Goal: Task Accomplishment & Management: Complete application form

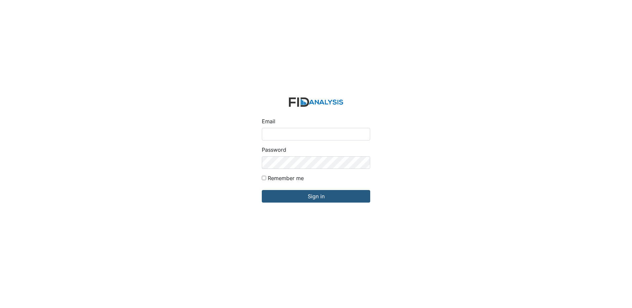
click at [302, 132] on input "Email" at bounding box center [316, 134] width 108 height 13
type input "[EMAIL_ADDRESS][DOMAIN_NAME]"
click at [262, 190] on input "Sign in" at bounding box center [316, 196] width 108 height 13
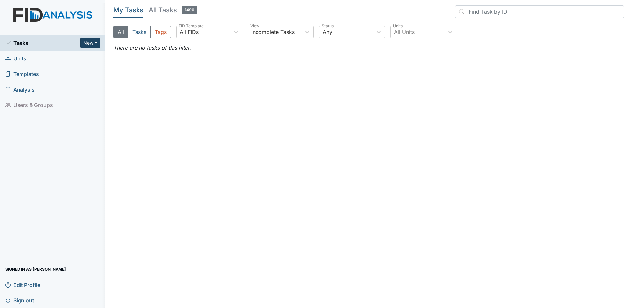
click at [91, 45] on button "New" at bounding box center [90, 43] width 20 height 10
click at [86, 79] on link "Document" at bounding box center [73, 78] width 52 height 11
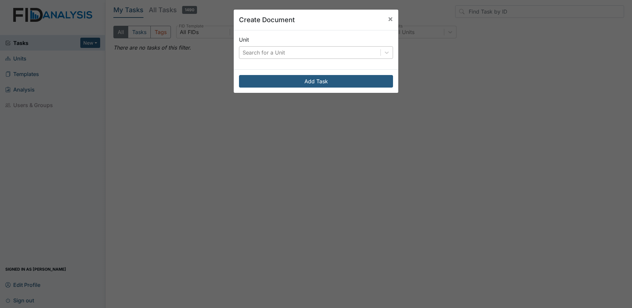
click at [286, 55] on div "Search for a Unit" at bounding box center [309, 53] width 141 height 12
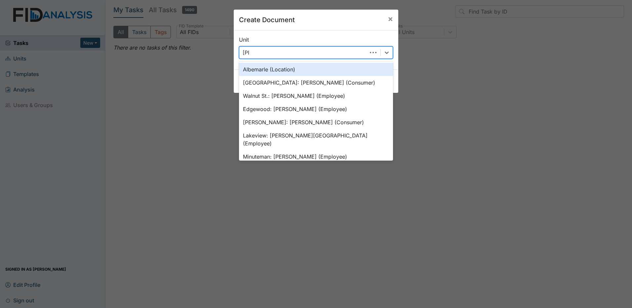
type input "lelan"
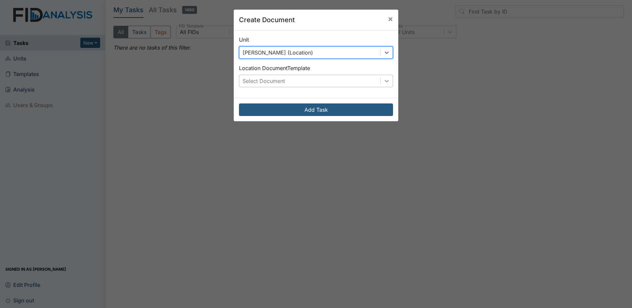
click at [385, 82] on icon at bounding box center [386, 81] width 7 height 7
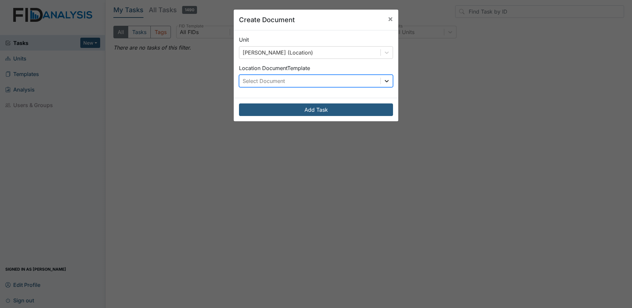
click at [385, 81] on icon at bounding box center [387, 81] width 4 height 2
click at [388, 18] on span "×" at bounding box center [390, 19] width 5 height 10
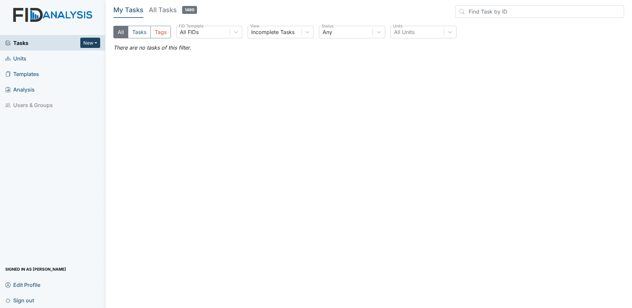
click at [91, 44] on button "New" at bounding box center [90, 43] width 20 height 10
click at [76, 58] on link "Form" at bounding box center [73, 57] width 52 height 11
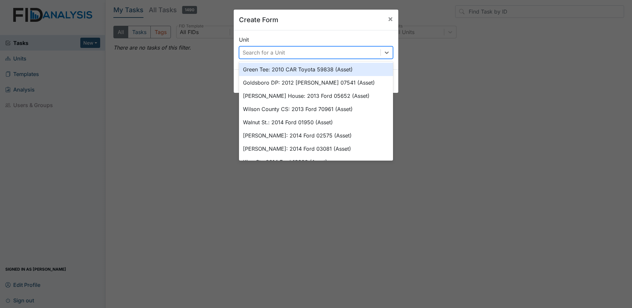
click at [321, 51] on div "Search for a Unit" at bounding box center [309, 53] width 141 height 12
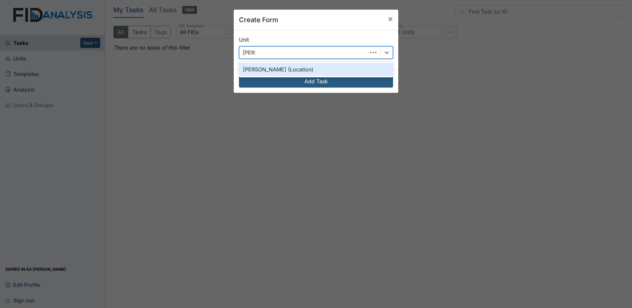
type input "leland"
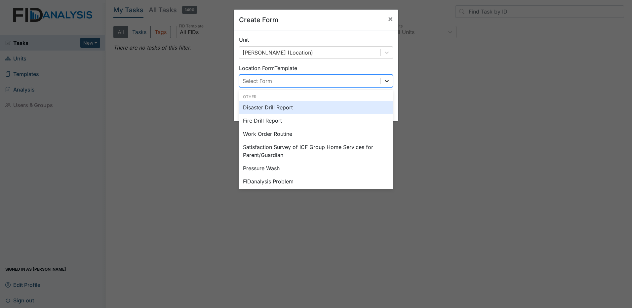
click at [381, 77] on div at bounding box center [387, 81] width 12 height 12
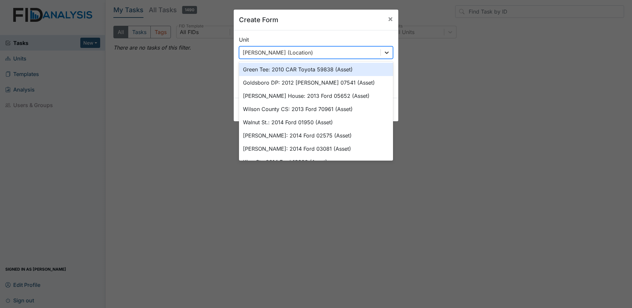
click at [383, 54] on icon at bounding box center [386, 52] width 7 height 7
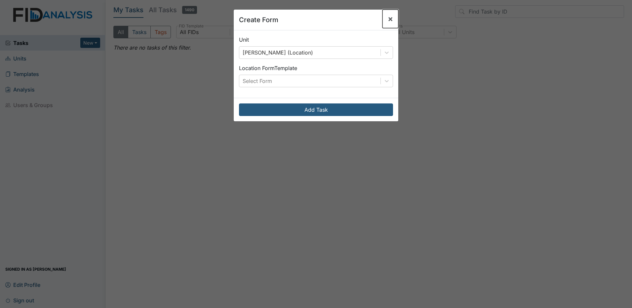
click at [390, 19] on span "×" at bounding box center [390, 19] width 5 height 10
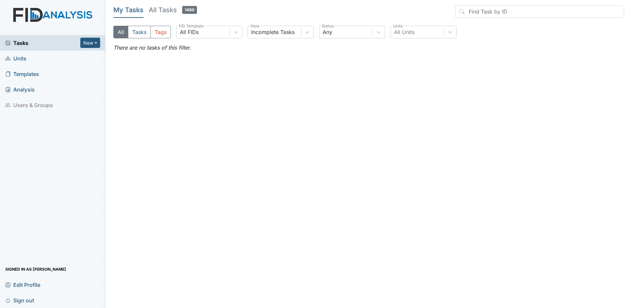
click at [163, 10] on h5 "All Tasks 1490" at bounding box center [173, 9] width 48 height 9
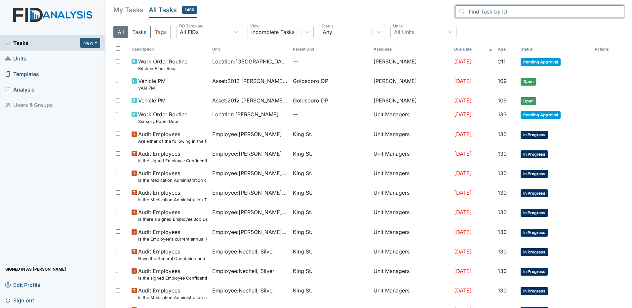
click at [489, 11] on input "search" at bounding box center [539, 11] width 169 height 13
type input "separation"
drag, startPoint x: 613, startPoint y: 14, endPoint x: 576, endPoint y: 12, distance: 37.0
click at [611, 14] on input "separation" at bounding box center [539, 11] width 169 height 13
click at [611, 12] on input "separation" at bounding box center [539, 11] width 169 height 13
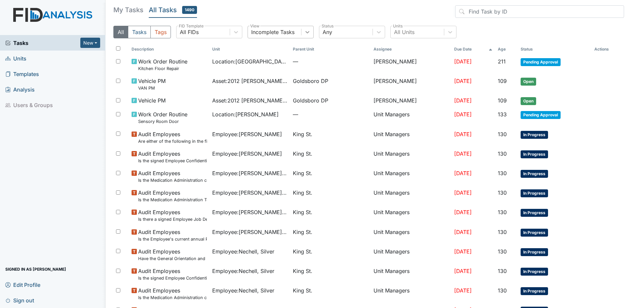
click at [308, 34] on icon at bounding box center [307, 32] width 7 height 7
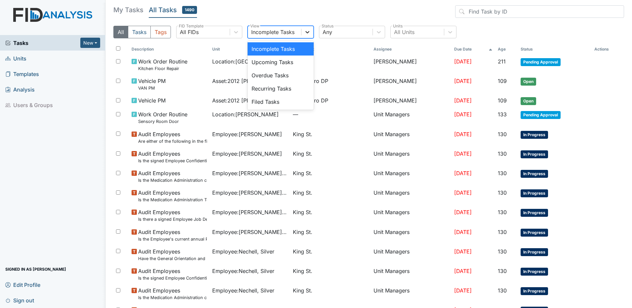
click at [308, 34] on icon at bounding box center [307, 32] width 7 height 7
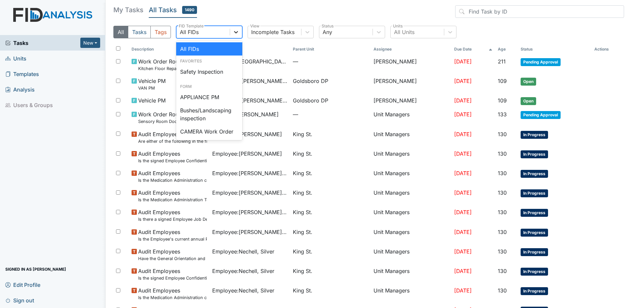
click at [239, 31] on icon at bounding box center [236, 32] width 7 height 7
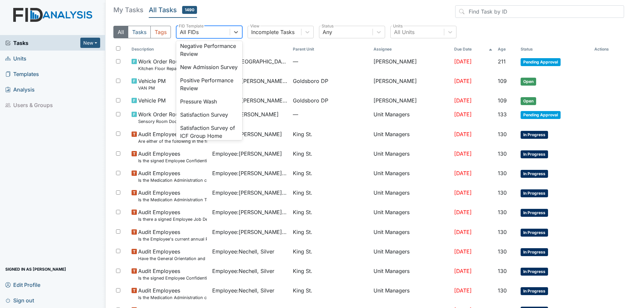
scroll to position [273, 0]
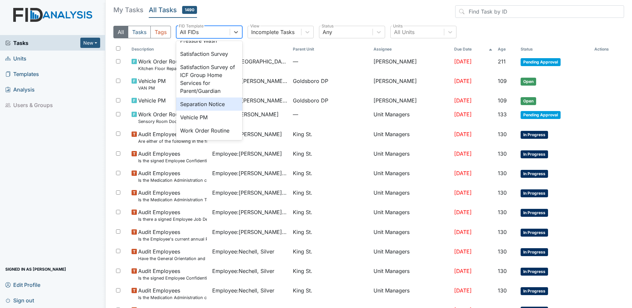
click at [219, 111] on div "Separation Notice" at bounding box center [209, 103] width 66 height 13
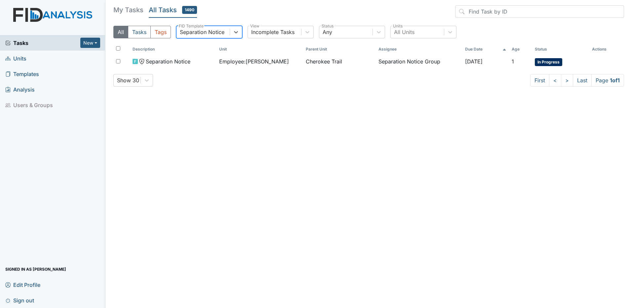
click at [40, 45] on span "Tasks" at bounding box center [42, 43] width 75 height 8
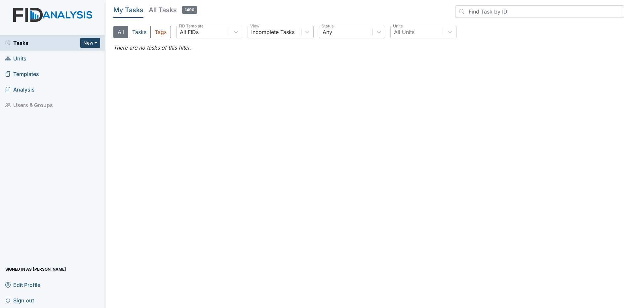
click at [95, 40] on button "New" at bounding box center [90, 43] width 20 height 10
click at [70, 55] on link "Form" at bounding box center [73, 57] width 52 height 11
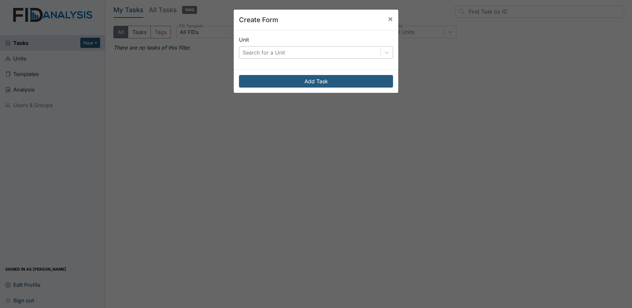
click at [258, 53] on div "Search for a Unit" at bounding box center [264, 53] width 42 height 8
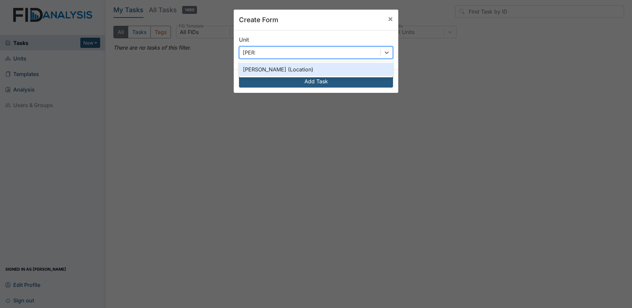
type input "leland"
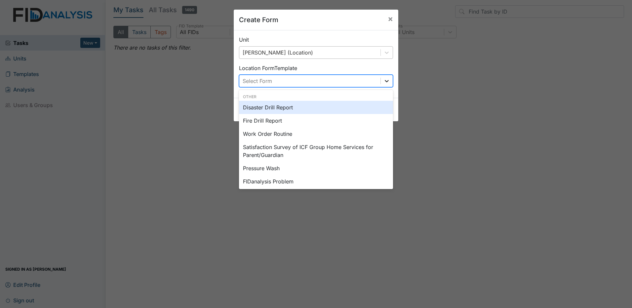
click at [383, 82] on icon at bounding box center [386, 81] width 7 height 7
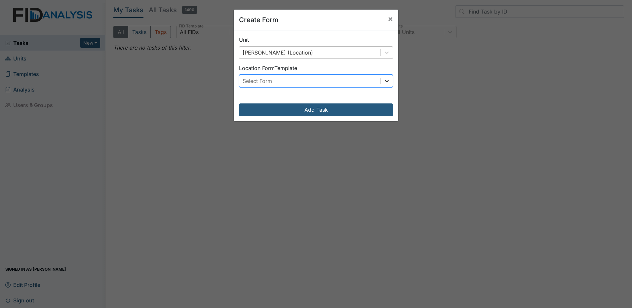
click at [385, 80] on icon at bounding box center [386, 81] width 7 height 7
click at [389, 18] on span "×" at bounding box center [390, 19] width 5 height 10
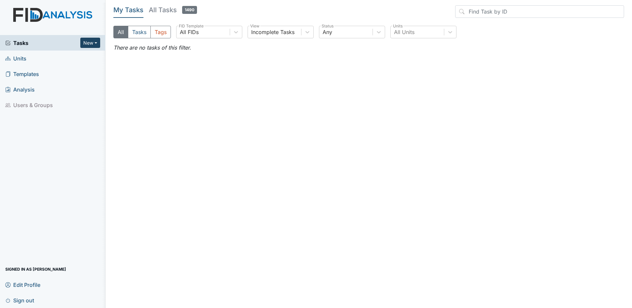
click at [89, 46] on button "New" at bounding box center [90, 43] width 20 height 10
click at [80, 80] on link "Document" at bounding box center [73, 78] width 52 height 11
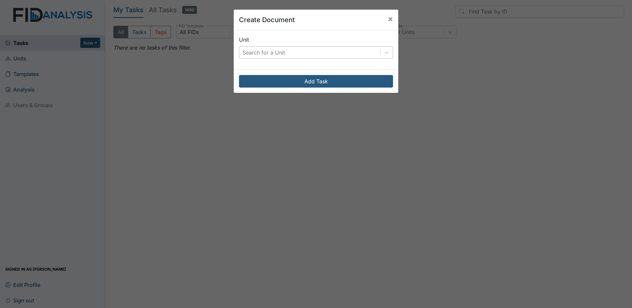
click at [279, 52] on div "Search for a Unit" at bounding box center [264, 53] width 42 height 8
click at [385, 51] on icon at bounding box center [386, 52] width 7 height 7
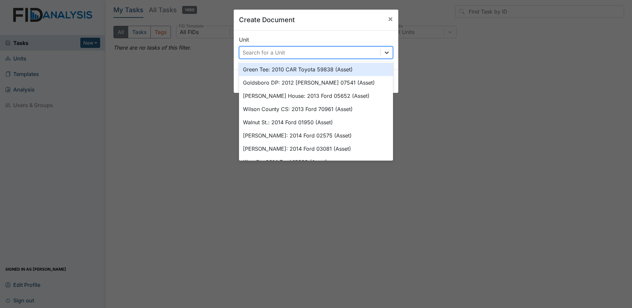
click at [385, 51] on icon at bounding box center [386, 52] width 7 height 7
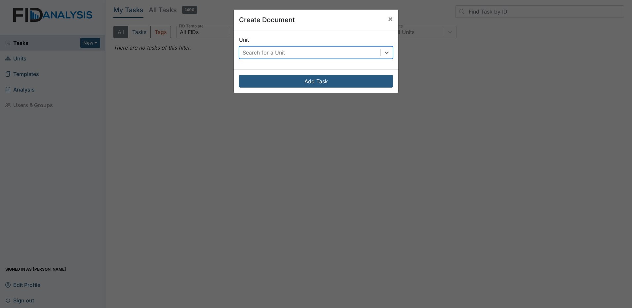
click at [291, 49] on div "Search for a Unit" at bounding box center [309, 53] width 141 height 12
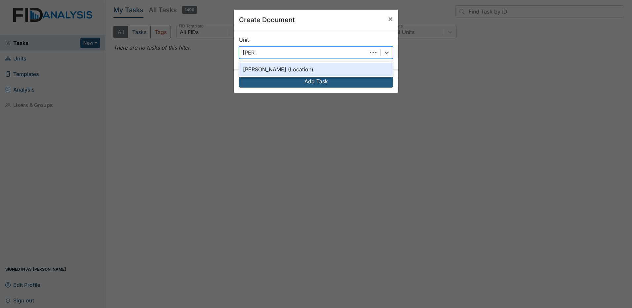
type input "leland"
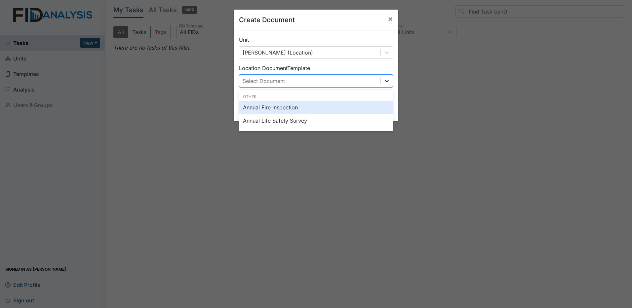
click at [385, 82] on icon at bounding box center [386, 81] width 7 height 7
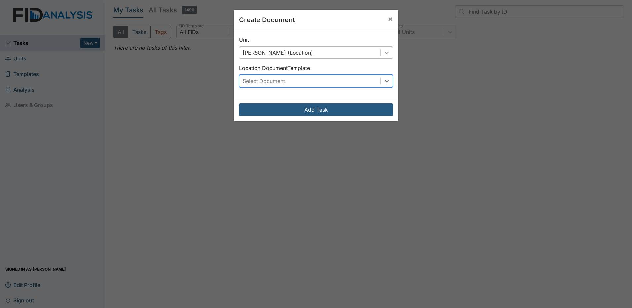
click at [385, 53] on icon at bounding box center [386, 52] width 7 height 7
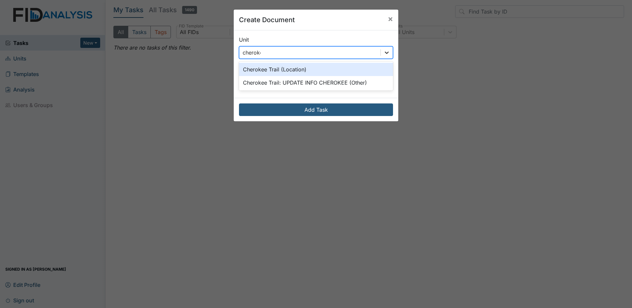
type input "cherokee"
click at [294, 66] on div "Cherokee Trail (Location)" at bounding box center [316, 69] width 154 height 13
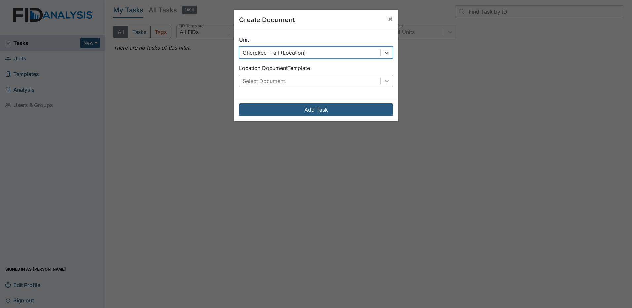
click at [387, 83] on icon at bounding box center [386, 81] width 7 height 7
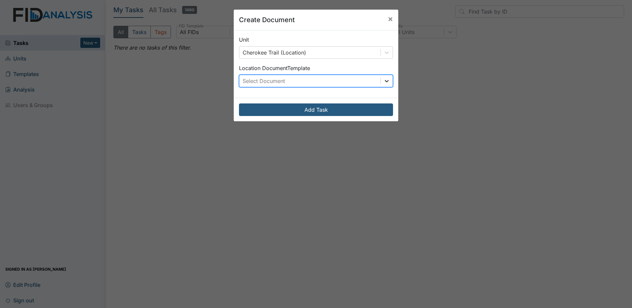
click at [387, 83] on icon at bounding box center [386, 81] width 7 height 7
click at [390, 17] on span "×" at bounding box center [390, 19] width 5 height 10
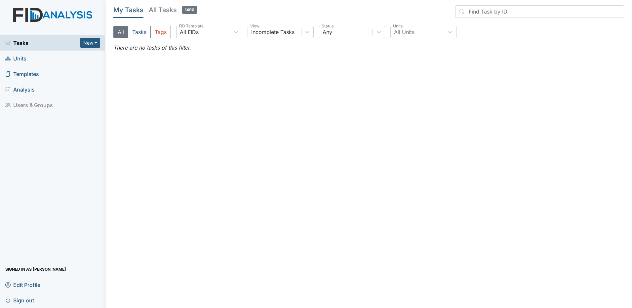
click at [24, 61] on span "Units" at bounding box center [15, 58] width 21 height 10
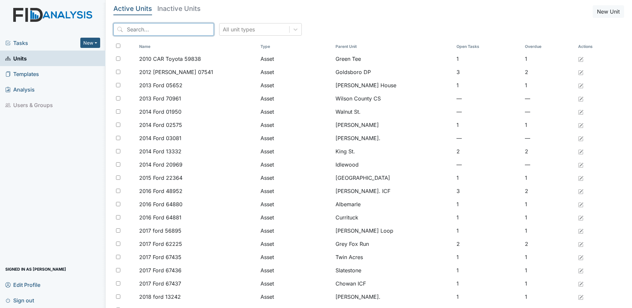
click at [139, 30] on input "search" at bounding box center [163, 29] width 100 height 13
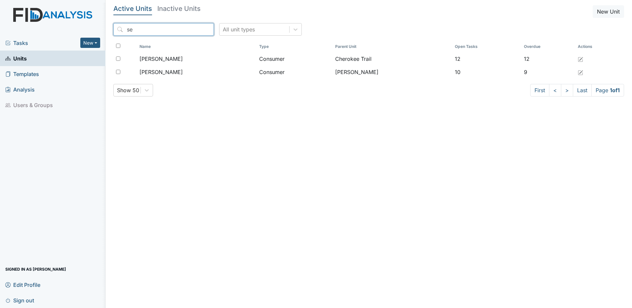
type input "s"
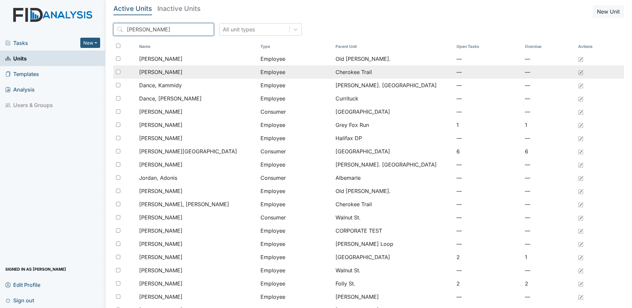
type input "dan"
click at [119, 73] on input "checkbox" at bounding box center [118, 72] width 4 height 4
checkbox input "true"
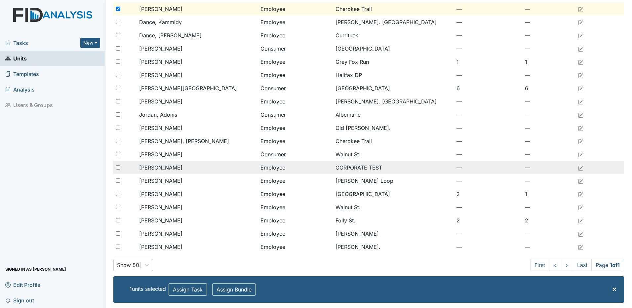
scroll to position [63, 0]
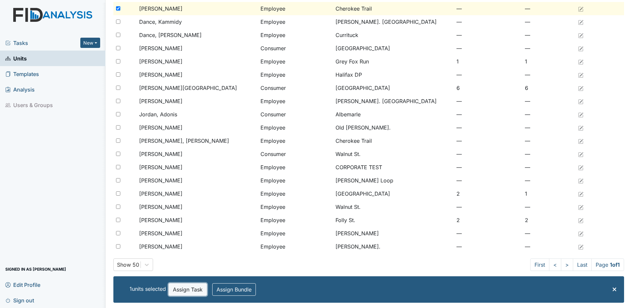
click at [192, 291] on button "Assign Task" at bounding box center [188, 289] width 38 height 13
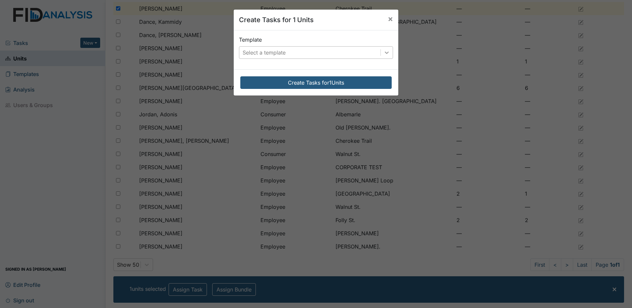
click at [386, 53] on icon at bounding box center [386, 52] width 7 height 7
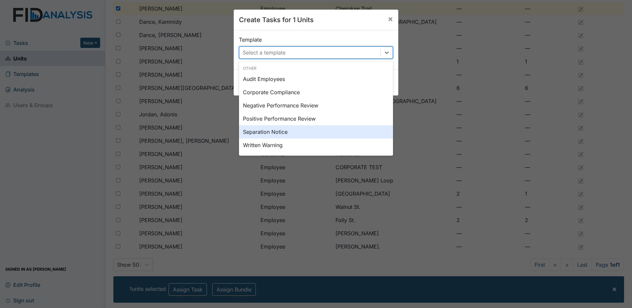
click at [286, 134] on div "Separation Notice" at bounding box center [316, 131] width 154 height 13
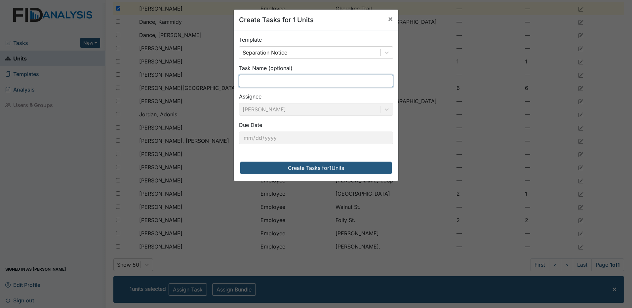
click at [290, 80] on input "text" at bounding box center [316, 81] width 154 height 13
type input "SEPARATION"
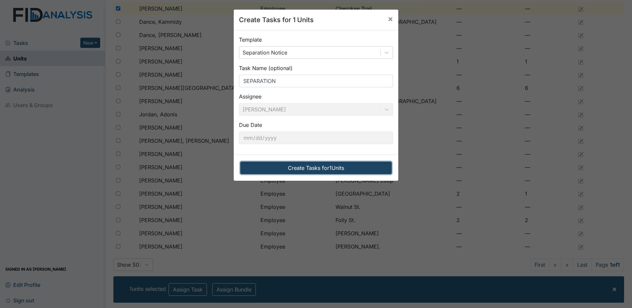
click at [313, 168] on button "Create Tasks for 1 Units" at bounding box center [315, 168] width 151 height 13
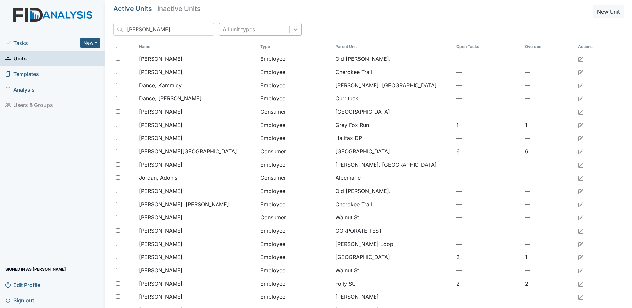
click at [292, 27] on icon at bounding box center [295, 29] width 7 height 7
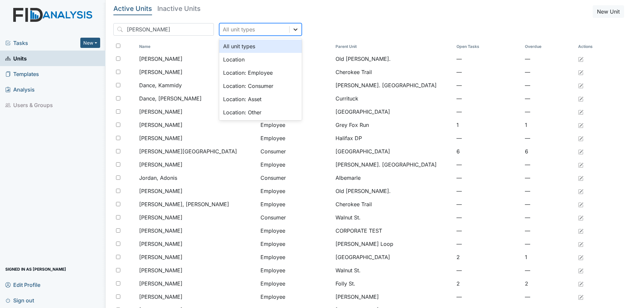
click at [292, 27] on icon at bounding box center [295, 29] width 7 height 7
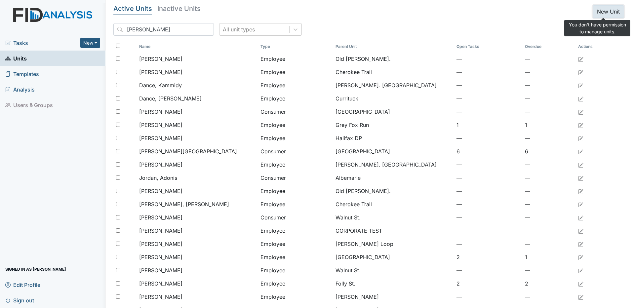
click at [603, 12] on button "New Unit" at bounding box center [607, 11] width 31 height 13
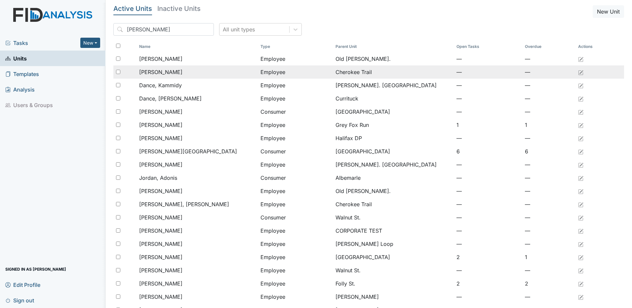
click at [119, 71] on input "checkbox" at bounding box center [118, 72] width 4 height 4
checkbox input "true"
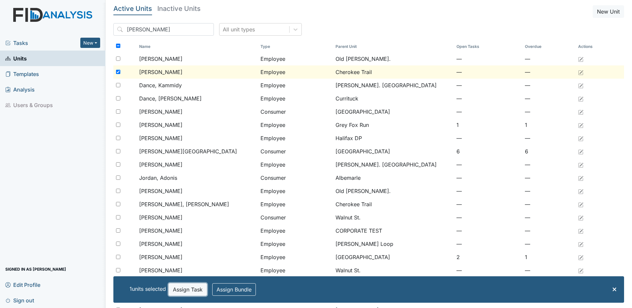
click at [194, 289] on button "Assign Task" at bounding box center [188, 289] width 38 height 13
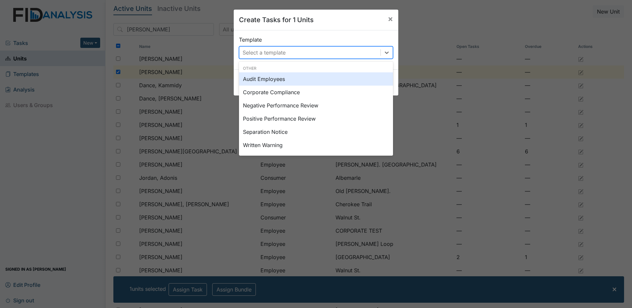
click at [307, 49] on div "Select a template" at bounding box center [309, 53] width 141 height 12
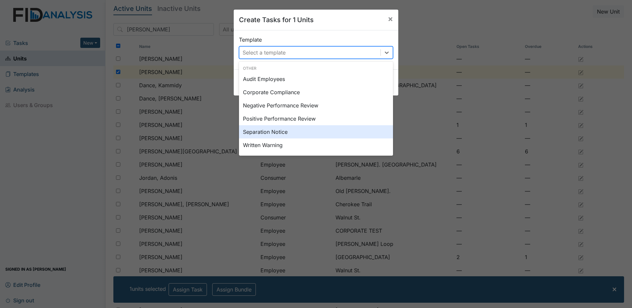
click at [302, 134] on div "Separation Notice" at bounding box center [316, 131] width 154 height 13
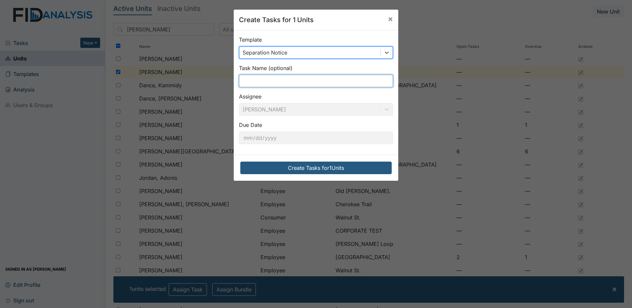
click at [295, 79] on input "text" at bounding box center [316, 81] width 154 height 13
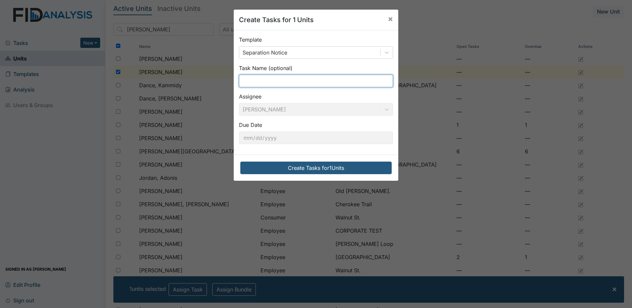
type input "SEPARATION"
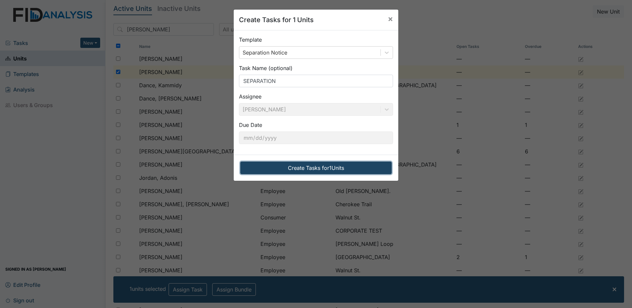
click at [313, 170] on button "Create Tasks for 1 Units" at bounding box center [315, 168] width 151 height 13
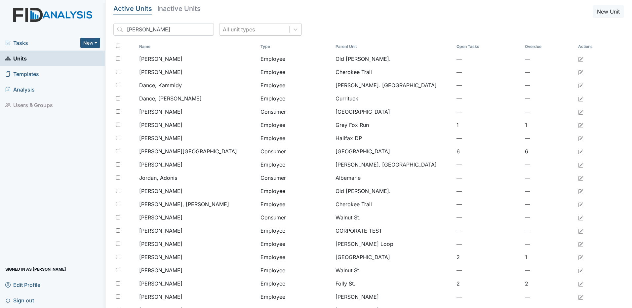
click at [21, 40] on span "Tasks" at bounding box center [42, 43] width 75 height 8
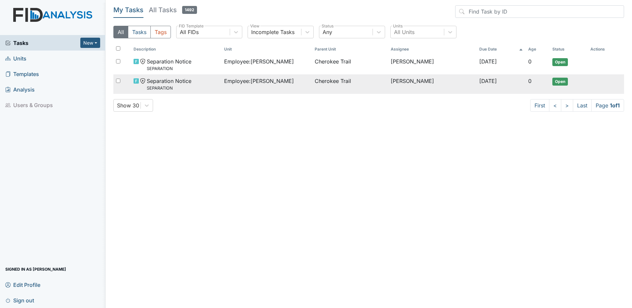
click at [118, 80] on input "checkbox" at bounding box center [118, 81] width 4 height 4
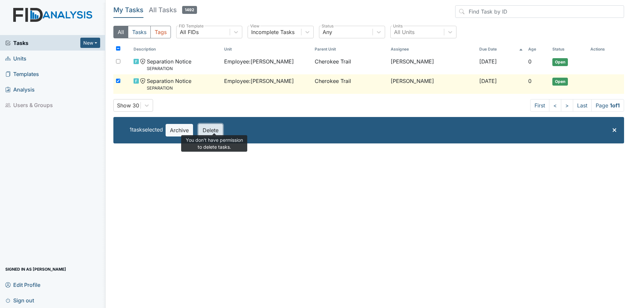
click at [211, 131] on button "Delete" at bounding box center [210, 130] width 24 height 13
click at [118, 80] on input "checkbox" at bounding box center [118, 81] width 4 height 4
checkbox input "false"
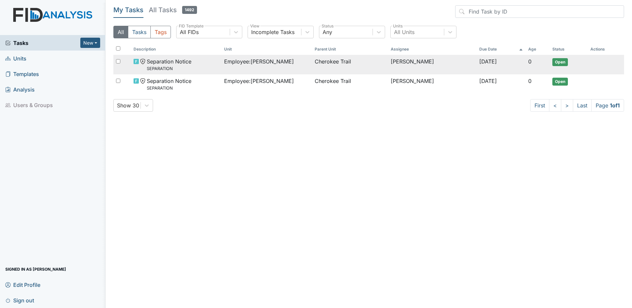
click at [173, 60] on span "Separation Notice SEPARATION" at bounding box center [169, 64] width 45 height 14
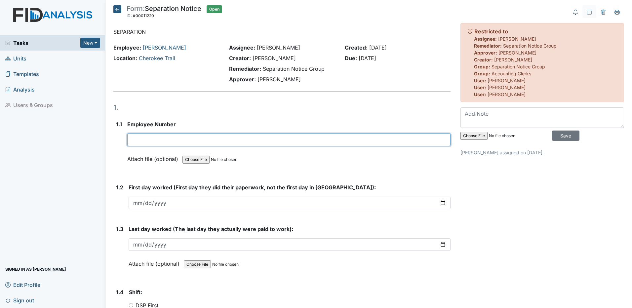
click at [134, 139] on input "text" at bounding box center [288, 139] width 323 height 13
type input "16322"
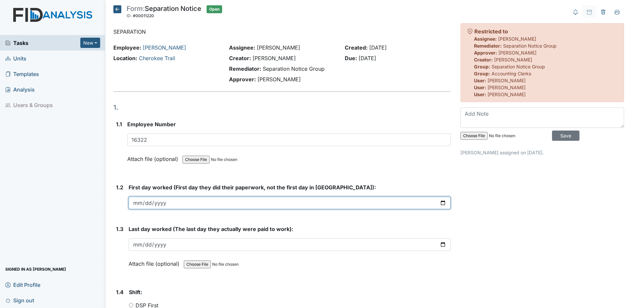
click at [138, 202] on input "date" at bounding box center [290, 203] width 322 height 13
type input "2018-04-13"
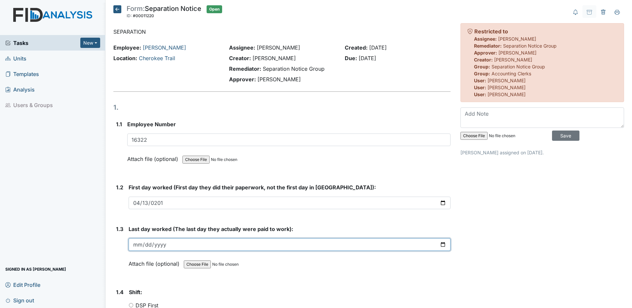
click at [132, 242] on input "date" at bounding box center [290, 244] width 322 height 13
type input "2025-04-20"
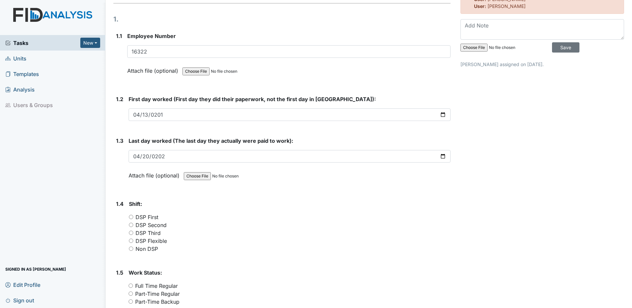
scroll to position [99, 0]
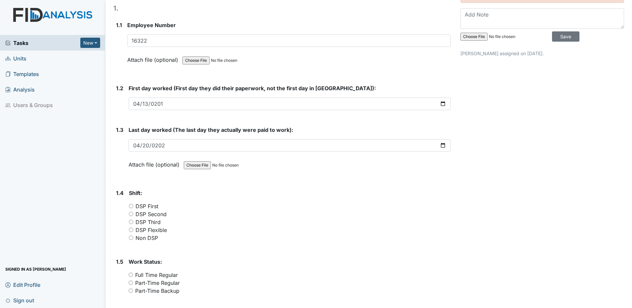
click at [131, 229] on input "DSP Flexible" at bounding box center [131, 230] width 4 height 4
radio input "true"
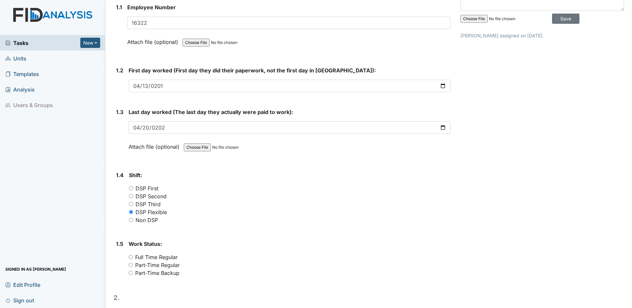
scroll to position [132, 0]
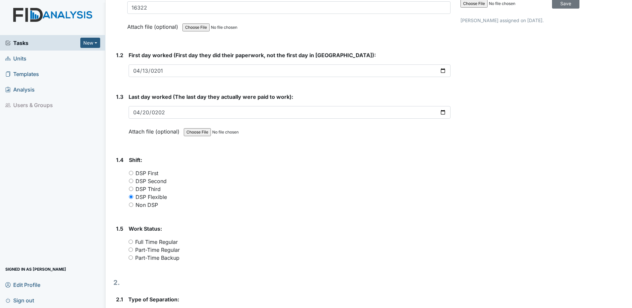
click at [131, 258] on input "Part-Time Backup" at bounding box center [131, 257] width 4 height 4
radio input "true"
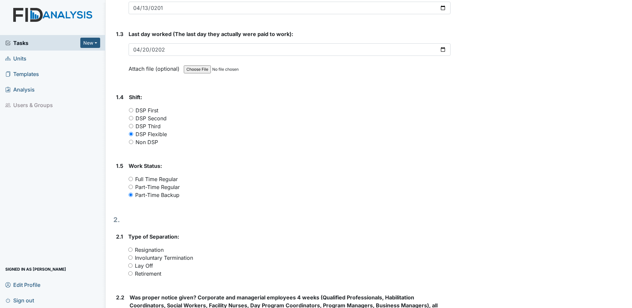
scroll to position [231, 0]
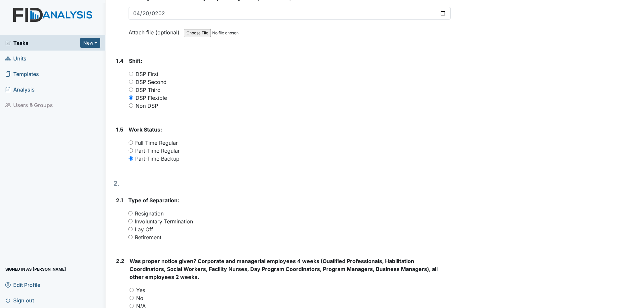
click at [131, 212] on input "Resignation" at bounding box center [130, 213] width 4 height 4
radio input "true"
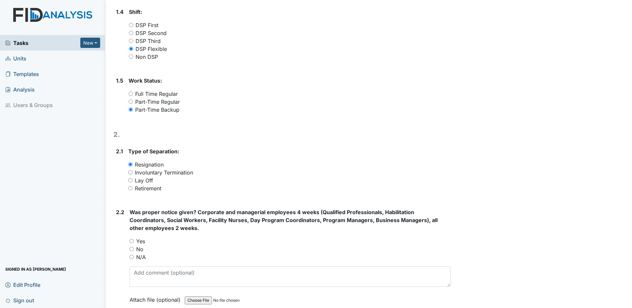
scroll to position [297, 0]
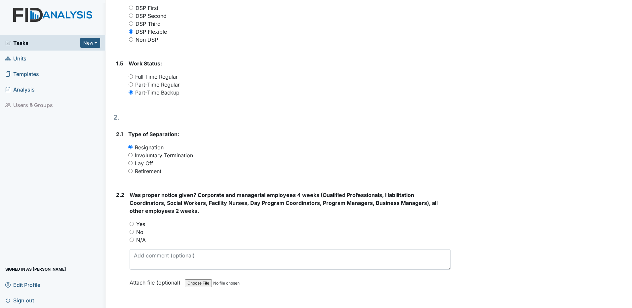
click at [129, 239] on div "2.2 Was proper notice given? Corporate and managerial employees 4 weeks (Qualif…" at bounding box center [281, 243] width 337 height 105
click at [133, 240] on input "N/A" at bounding box center [132, 240] width 4 height 4
radio input "true"
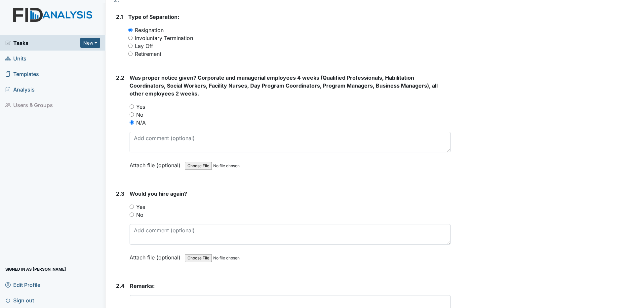
scroll to position [430, 0]
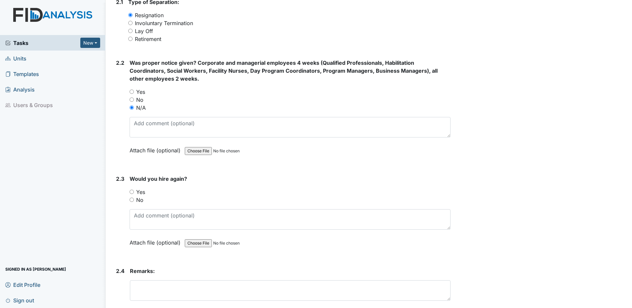
click at [132, 191] on input "Yes" at bounding box center [132, 192] width 4 height 4
radio input "true"
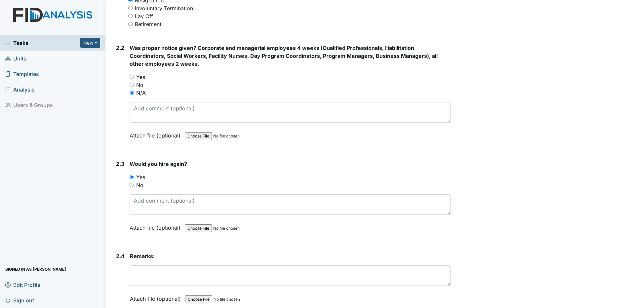
scroll to position [477, 0]
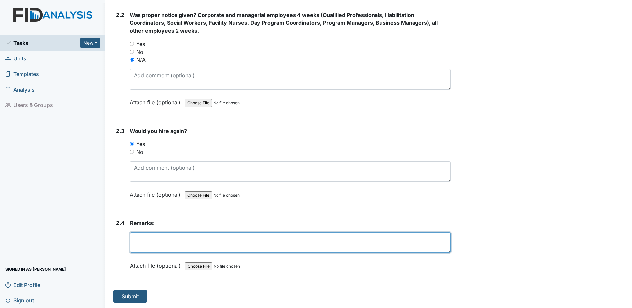
click at [159, 242] on textarea at bounding box center [290, 242] width 321 height 20
type textarea "Has not worked in 10 pay periods."
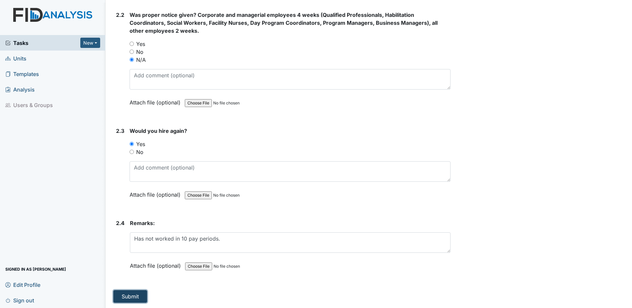
click at [123, 292] on button "Submit" at bounding box center [130, 296] width 34 height 13
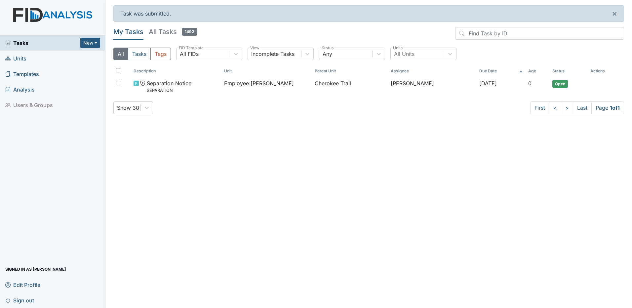
click at [32, 301] on span "Sign out" at bounding box center [19, 300] width 29 height 10
